Goal: Transaction & Acquisition: Purchase product/service

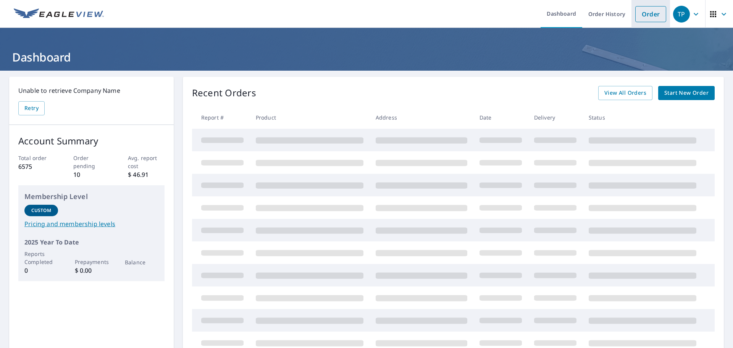
click at [640, 16] on link "Order" at bounding box center [650, 14] width 31 height 16
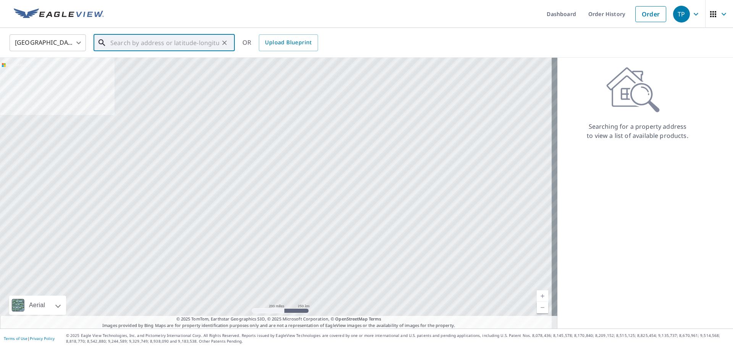
click at [123, 43] on input "text" at bounding box center [164, 42] width 109 height 21
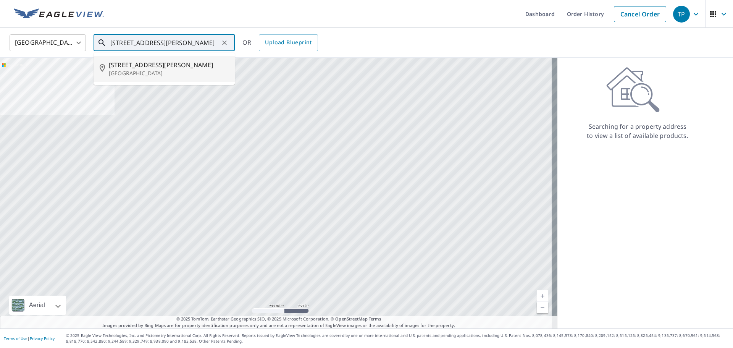
click at [132, 66] on span "[STREET_ADDRESS][PERSON_NAME]" at bounding box center [169, 64] width 120 height 9
type input "[STREET_ADDRESS][PERSON_NAME]"
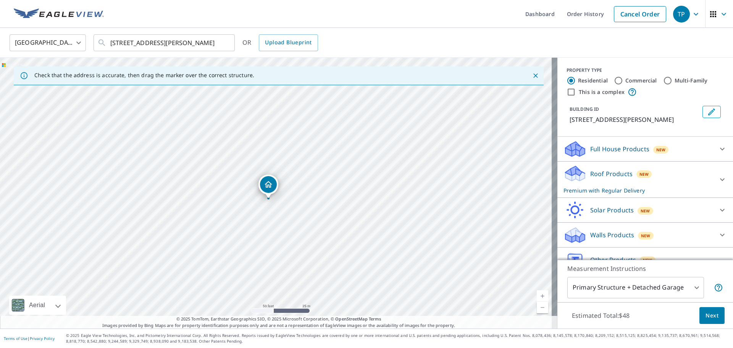
drag, startPoint x: 284, startPoint y: 186, endPoint x: 275, endPoint y: 205, distance: 21.2
click at [275, 205] on div "[STREET_ADDRESS][PERSON_NAME]" at bounding box center [278, 193] width 557 height 271
drag, startPoint x: 267, startPoint y: 183, endPoint x: 263, endPoint y: 191, distance: 9.2
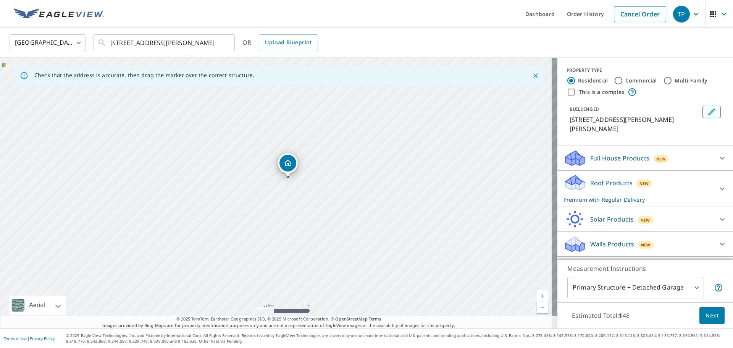
drag, startPoint x: 262, startPoint y: 176, endPoint x: 274, endPoint y: 162, distance: 19.0
click at [274, 162] on div "[STREET_ADDRESS][PERSON_NAME]" at bounding box center [278, 193] width 557 height 271
drag, startPoint x: 284, startPoint y: 166, endPoint x: 288, endPoint y: 164, distance: 4.6
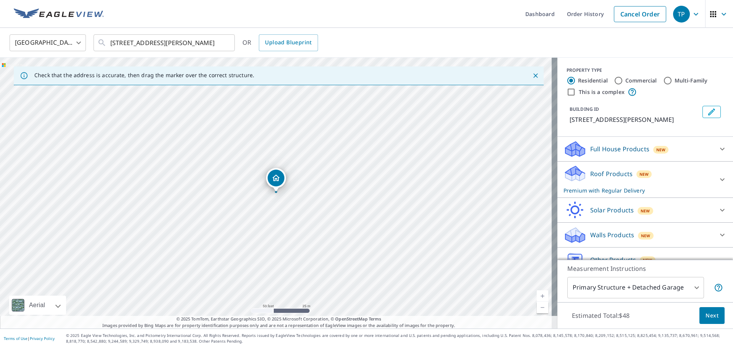
click at [567, 92] on input "This is a complex" at bounding box center [571, 91] width 9 height 9
checkbox input "true"
radio input "false"
radio input "true"
type input "4"
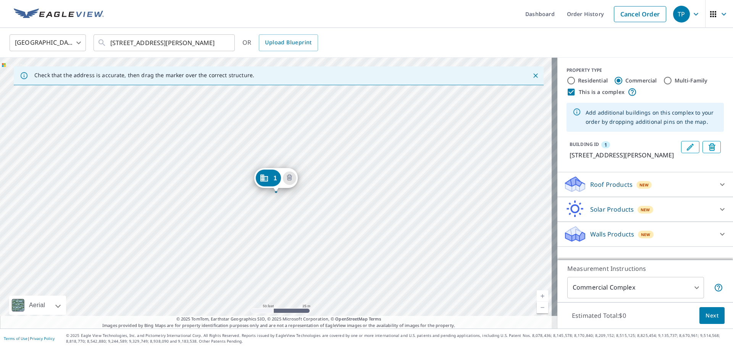
click at [138, 153] on div "1 [STREET_ADDRESS][PERSON_NAME]" at bounding box center [278, 193] width 557 height 271
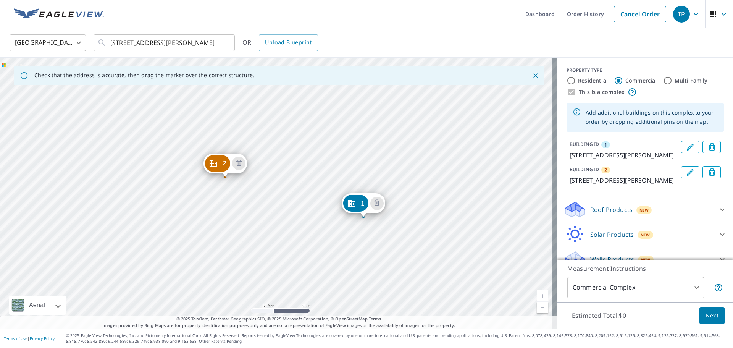
drag, startPoint x: 121, startPoint y: 184, endPoint x: 208, endPoint y: 209, distance: 91.0
click at [208, 209] on div "2 [STREET_ADDRESS][PERSON_NAME] 1 [STREET_ADDRESS][PERSON_NAME]" at bounding box center [278, 193] width 557 height 271
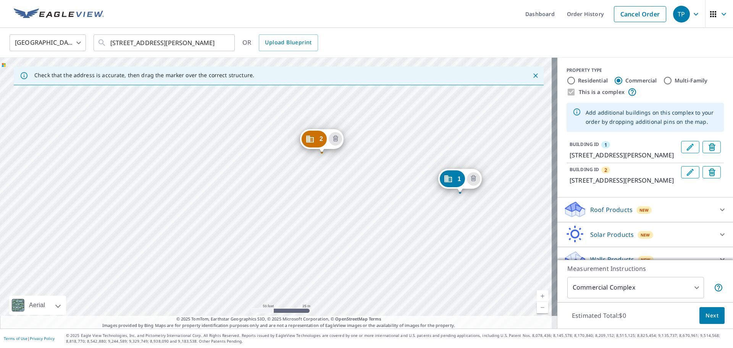
drag, startPoint x: 300, startPoint y: 188, endPoint x: 397, endPoint y: 164, distance: 99.6
click at [397, 164] on div "2 [STREET_ADDRESS][PERSON_NAME] 1 [STREET_ADDRESS][PERSON_NAME]" at bounding box center [278, 193] width 557 height 271
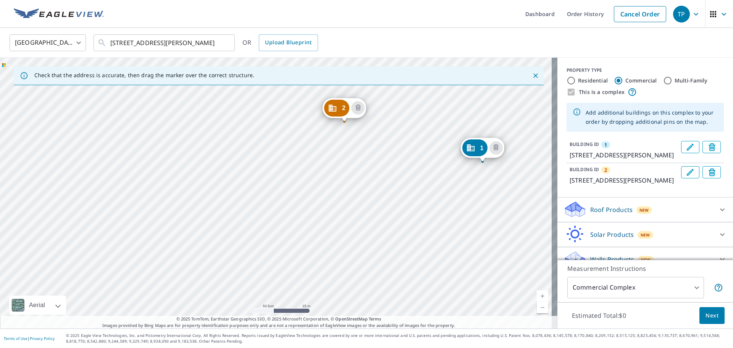
drag, startPoint x: 211, startPoint y: 270, endPoint x: 233, endPoint y: 239, distance: 38.3
click at [233, 239] on div "2 [STREET_ADDRESS][PERSON_NAME] 1 [STREET_ADDRESS][PERSON_NAME]" at bounding box center [278, 193] width 557 height 271
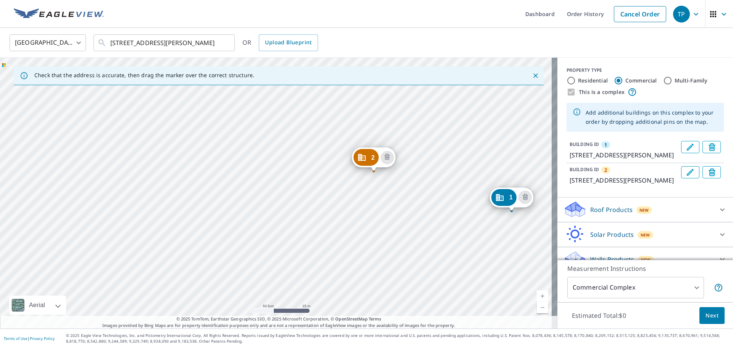
drag, startPoint x: 289, startPoint y: 136, endPoint x: 291, endPoint y: 167, distance: 31.0
click at [291, 167] on div "2 [STREET_ADDRESS][PERSON_NAME] 1 [STREET_ADDRESS][PERSON_NAME]" at bounding box center [278, 193] width 557 height 271
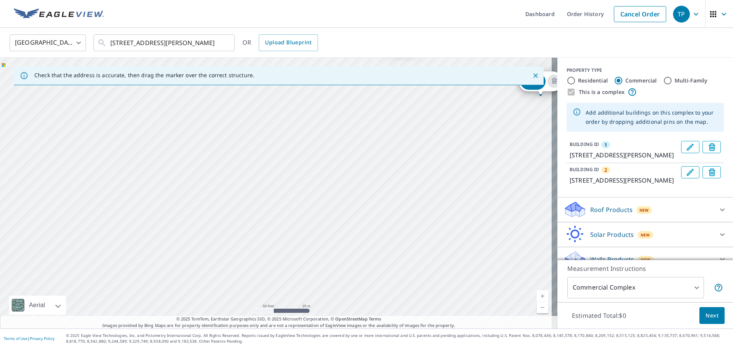
drag, startPoint x: 292, startPoint y: 282, endPoint x: 308, endPoint y: 211, distance: 72.7
click at [308, 211] on div "2 [STREET_ADDRESS][PERSON_NAME] 1 [STREET_ADDRESS][PERSON_NAME]" at bounding box center [278, 193] width 557 height 271
drag, startPoint x: 326, startPoint y: 295, endPoint x: 324, endPoint y: 338, distance: 42.8
click at [324, 338] on div "Dashboard Order History Cancel Order [GEOGRAPHIC_DATA] [GEOGRAPHIC_DATA] ​ [STR…" at bounding box center [366, 174] width 733 height 348
click at [315, 258] on div "2 [STREET_ADDRESS][PERSON_NAME] 1 [STREET_ADDRESS][PERSON_NAME]" at bounding box center [278, 193] width 557 height 271
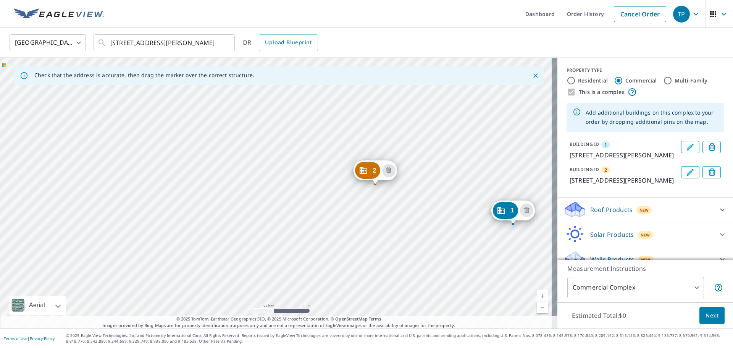
drag, startPoint x: 303, startPoint y: 237, endPoint x: 287, endPoint y: 281, distance: 47.3
click at [287, 281] on div "2 [STREET_ADDRESS][PERSON_NAME] 1 [STREET_ADDRESS][PERSON_NAME]" at bounding box center [278, 193] width 557 height 271
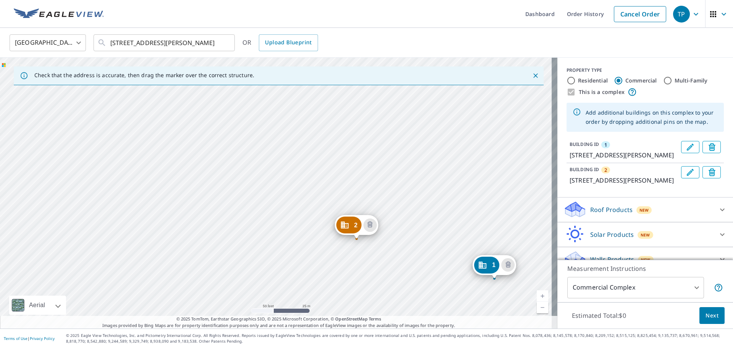
drag, startPoint x: 282, startPoint y: 141, endPoint x: 263, endPoint y: 195, distance: 57.7
click at [263, 195] on div "2 [STREET_ADDRESS][PERSON_NAME] 1 [STREET_ADDRESS][PERSON_NAME]" at bounding box center [278, 193] width 557 height 271
click at [237, 184] on div "2 [STREET_ADDRESS][PERSON_NAME] 1 [STREET_ADDRESS][PERSON_NAME]" at bounding box center [278, 193] width 557 height 271
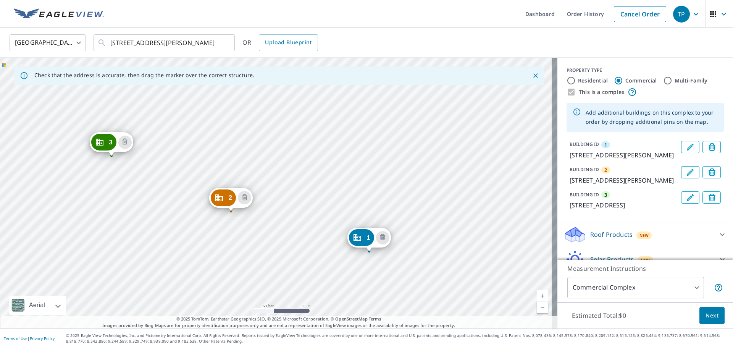
drag, startPoint x: 161, startPoint y: 174, endPoint x: 254, endPoint y: 234, distance: 110.6
click at [254, 234] on div "2 [STREET_ADDRESS][PERSON_NAME] 3 [STREET_ADDRESS] 1 [STREET_ADDRESS][PERSON_NA…" at bounding box center [278, 193] width 557 height 271
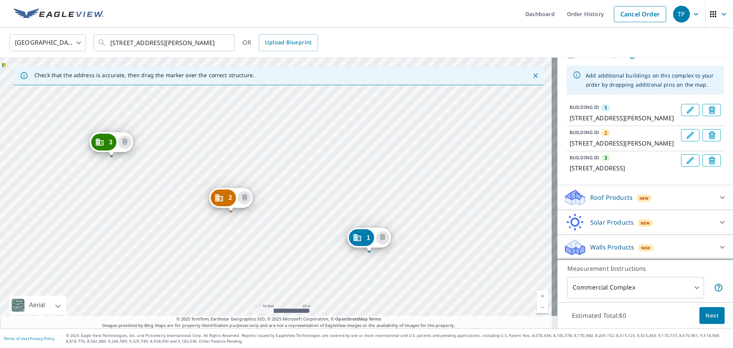
scroll to position [38, 0]
click at [718, 202] on icon at bounding box center [722, 197] width 9 height 9
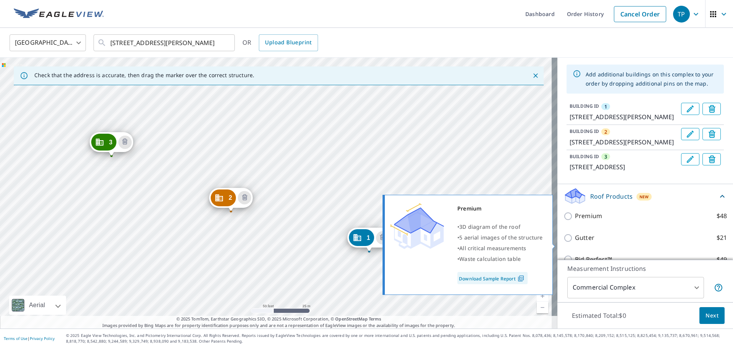
click at [564, 221] on input "Premium $48" at bounding box center [569, 216] width 11 height 9
checkbox input "true"
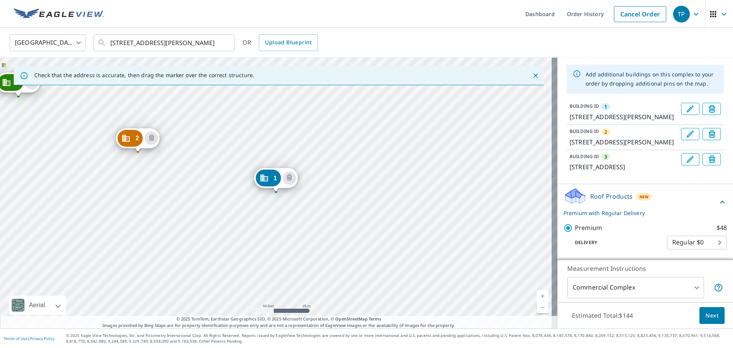
click at [708, 319] on span "Next" at bounding box center [712, 316] width 13 height 10
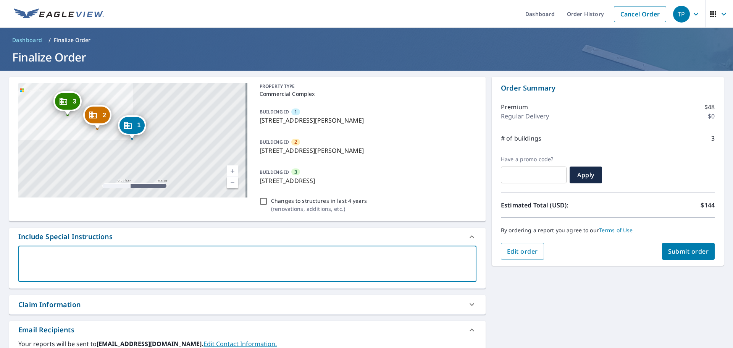
click at [26, 254] on textarea at bounding box center [247, 264] width 447 height 22
type textarea "3"
type textarea "x"
checkbox input "true"
type textarea "3-"
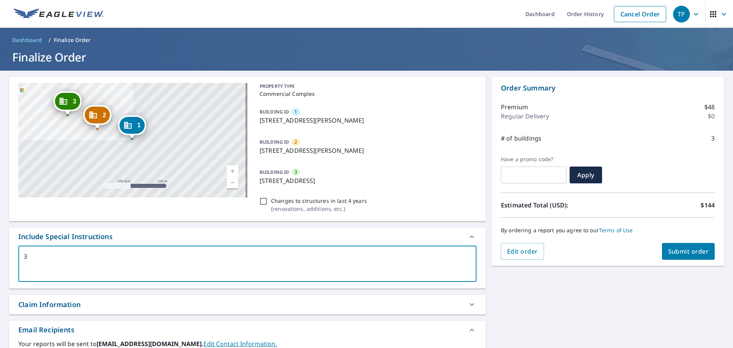
type textarea "x"
checkbox input "true"
type textarea "3-p"
type textarea "x"
checkbox input "true"
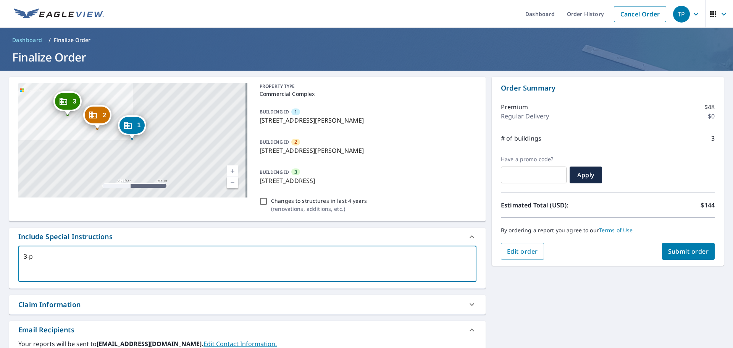
type textarea "3-pi"
type textarea "x"
checkbox input "true"
type textarea "3-pin"
type textarea "x"
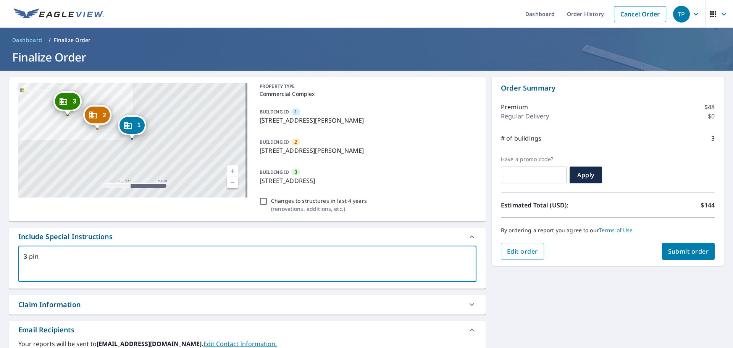
checkbox input "true"
type textarea "3-pinn"
type textarea "x"
checkbox input "true"
type textarea "3-pinne"
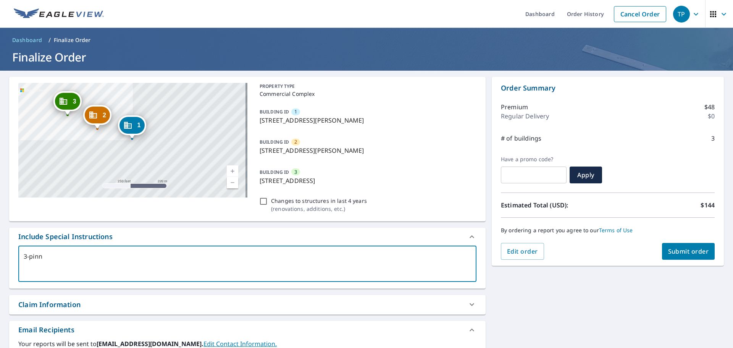
type textarea "x"
checkbox input "true"
type textarea "3-pinned"
type textarea "x"
checkbox input "true"
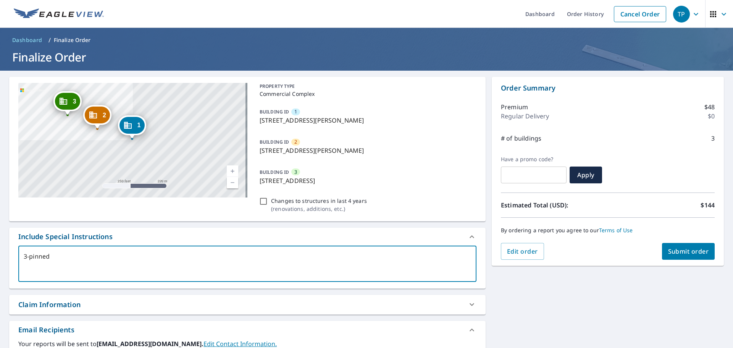
type textarea "3-pinned"
type textarea "x"
checkbox input "true"
type textarea "3-pinned r"
type textarea "x"
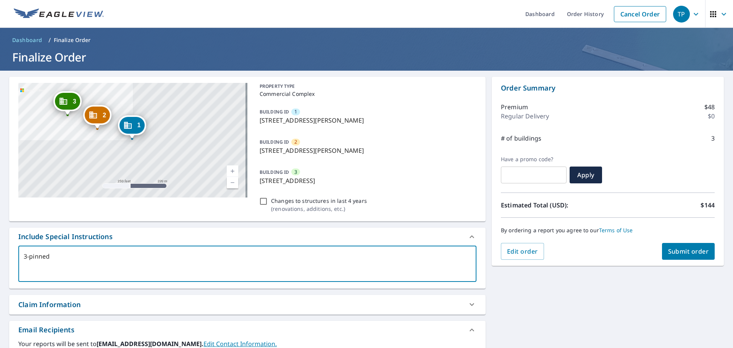
checkbox input "true"
type textarea "3-pinned [PERSON_NAME]"
type textarea "x"
checkbox input "true"
type textarea "3-pinned roo"
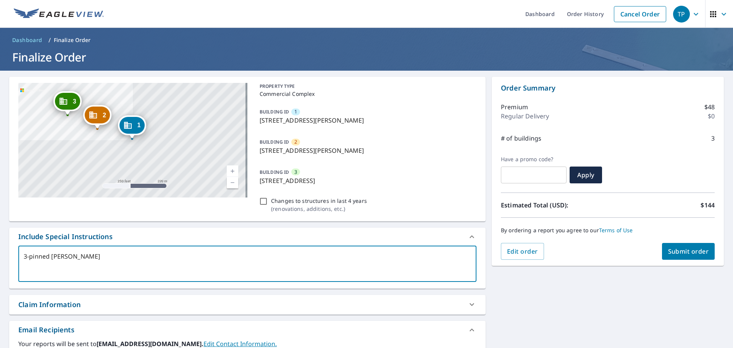
type textarea "x"
checkbox input "true"
type textarea "3-pinned roof"
type textarea "x"
checkbox input "true"
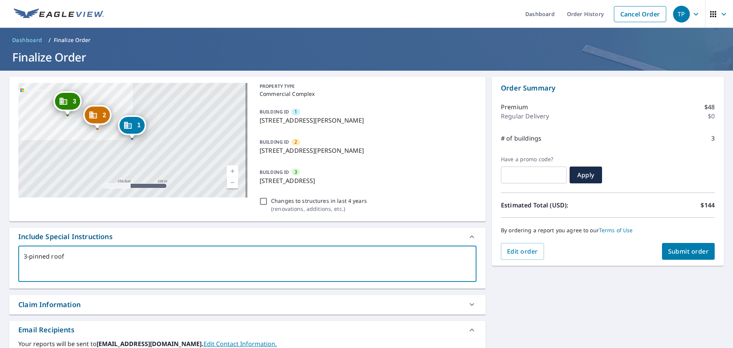
type textarea "3-pinned roofs"
type textarea "x"
checkbox input "true"
type textarea "3-pinned roofs"
type textarea "x"
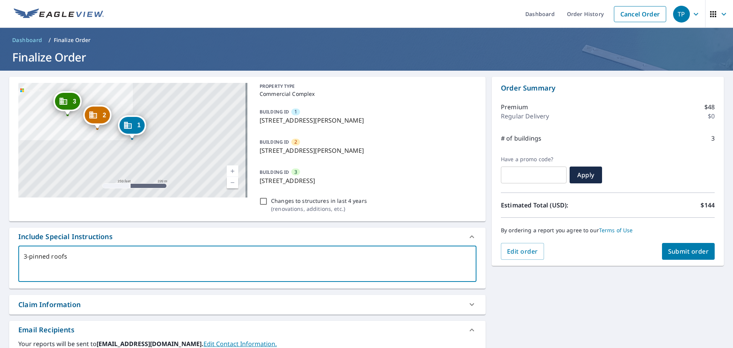
checkbox input "true"
type textarea "3-pinned roofs o"
type textarea "x"
checkbox input "true"
type textarea "3-pinned roofs on"
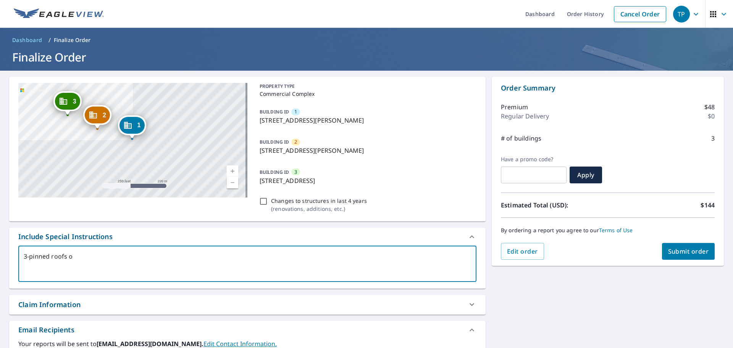
type textarea "x"
checkbox input "true"
type textarea "3-pinned roofs onl"
type textarea "x"
checkbox input "true"
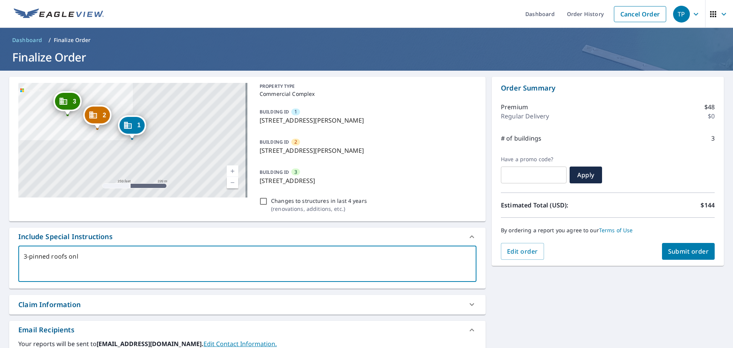
type textarea "3-pinned roofs only"
type textarea "x"
checkbox input "true"
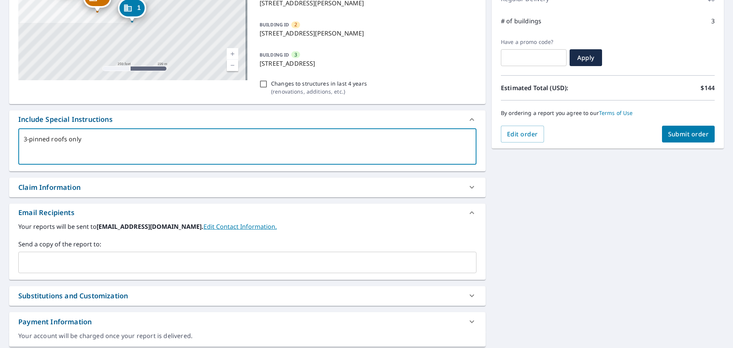
scroll to position [142, 0]
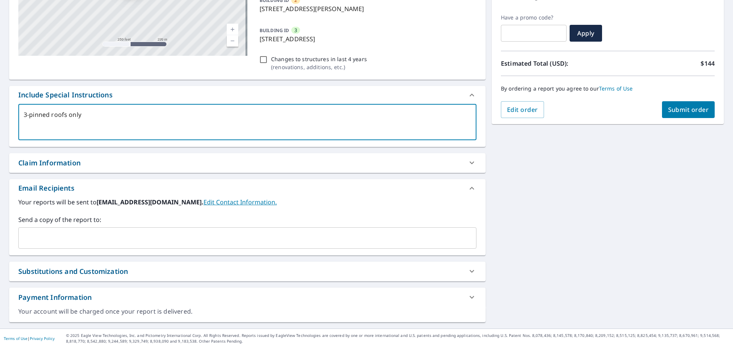
type textarea "3-pinned roofs only"
type textarea "x"
click at [29, 239] on input "text" at bounding box center [242, 238] width 440 height 15
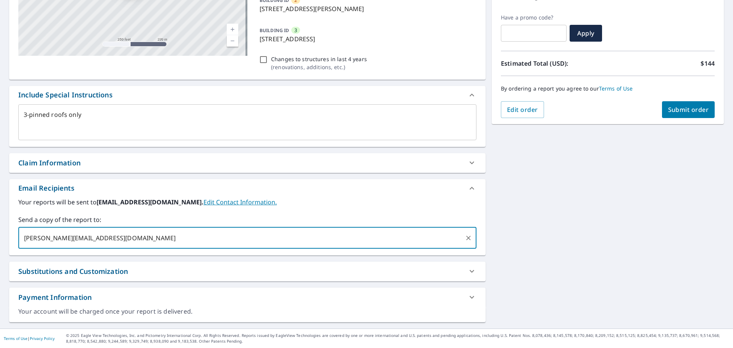
type input "[PERSON_NAME][EMAIL_ADDRESS][DOMAIN_NAME]"
type textarea "x"
checkbox input "true"
click at [304, 265] on div "Substitutions and Customization" at bounding box center [247, 271] width 477 height 19
type textarea "x"
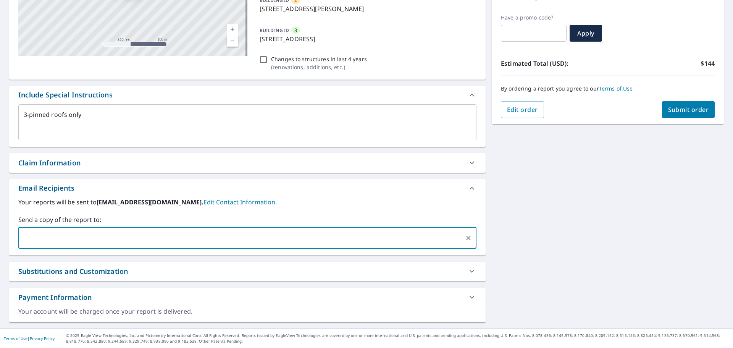
checkbox input "true"
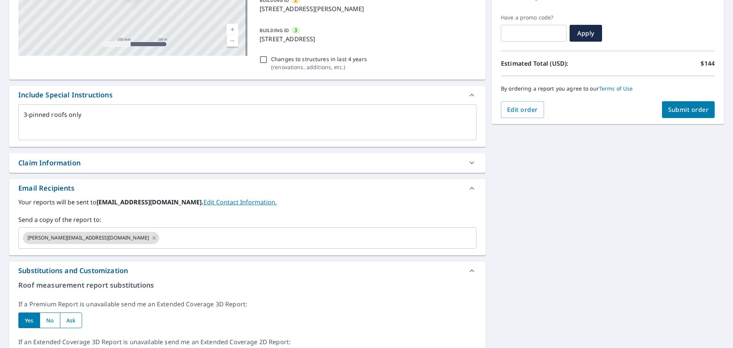
click at [687, 112] on span "Submit order" at bounding box center [688, 109] width 41 height 8
type textarea "x"
checkbox input "true"
